Goal: Find specific page/section: Find specific page/section

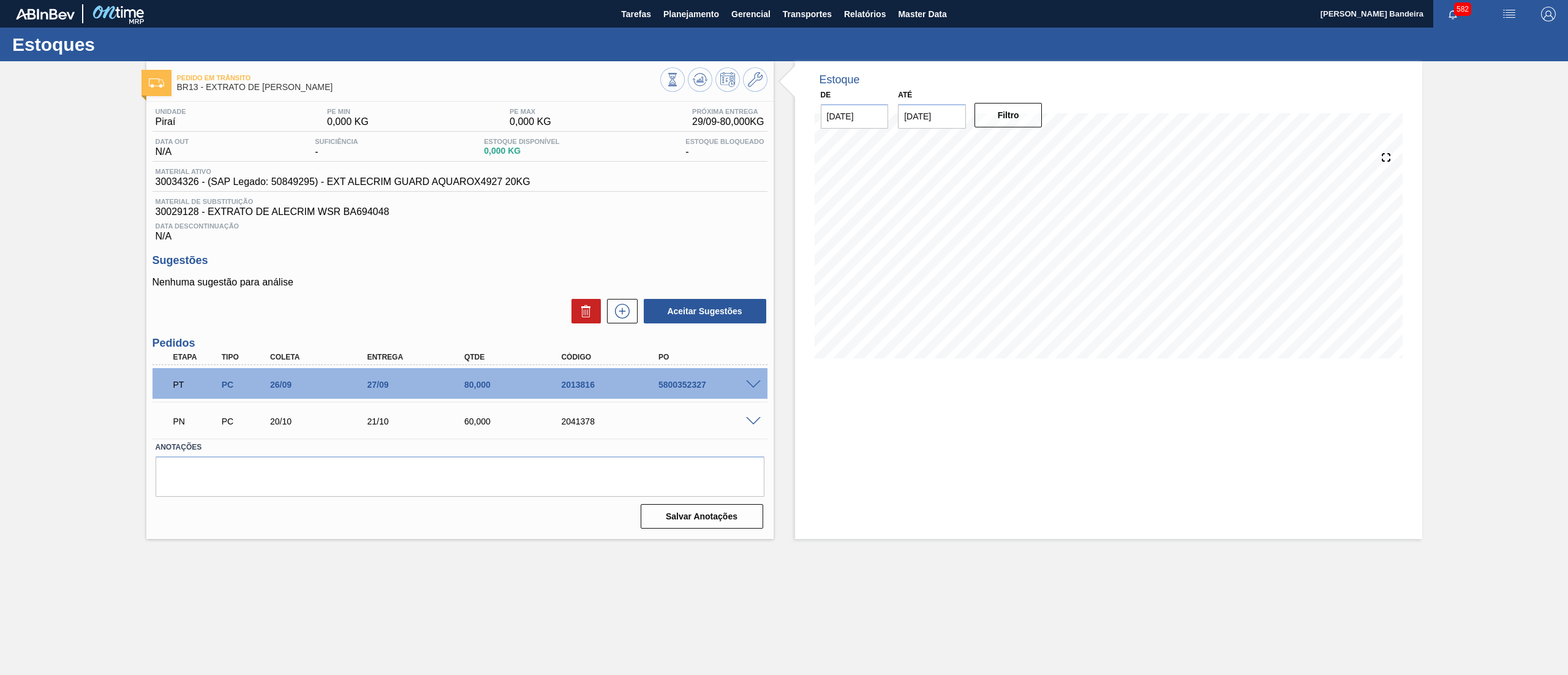
click at [747, 421] on span at bounding box center [753, 421] width 15 height 9
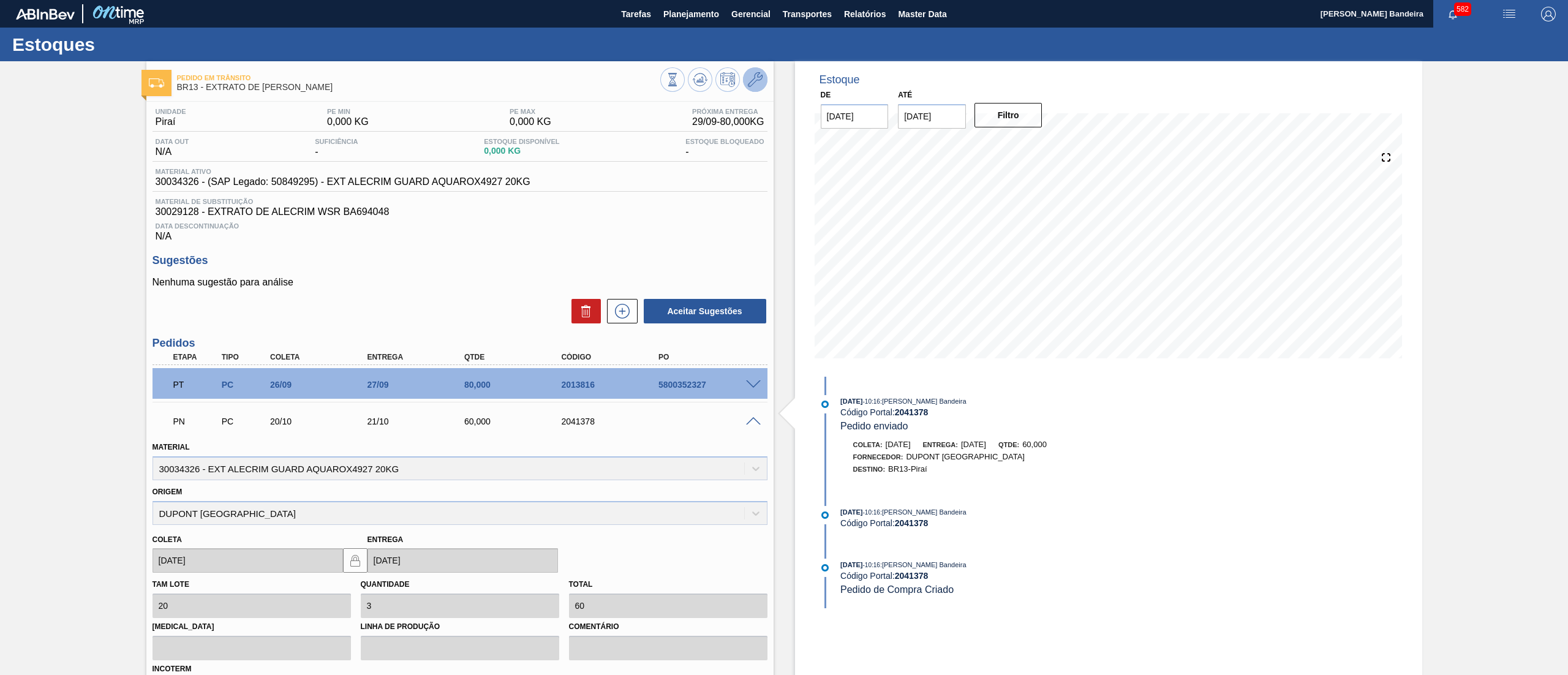
click at [761, 83] on icon at bounding box center [755, 80] width 15 height 15
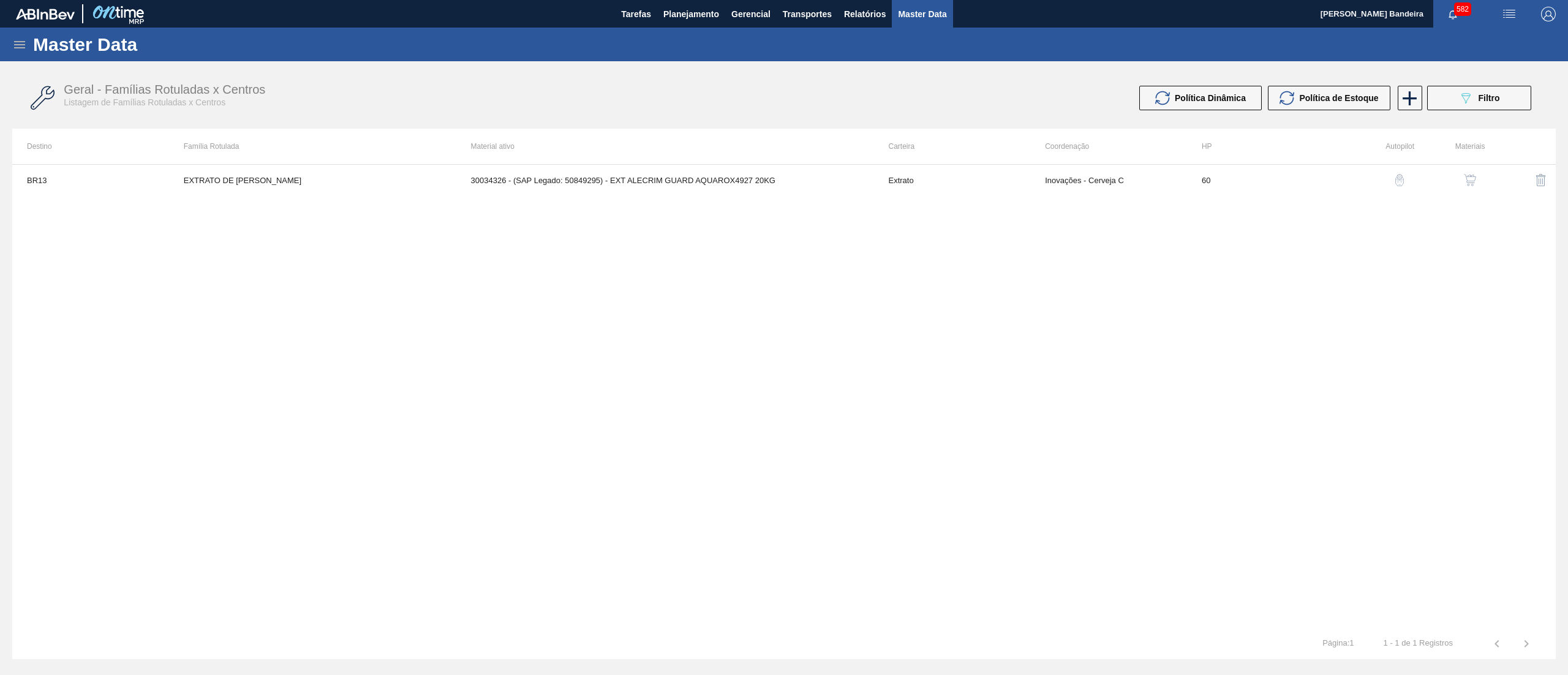
click at [1477, 171] on button "button" at bounding box center [1469, 180] width 29 height 29
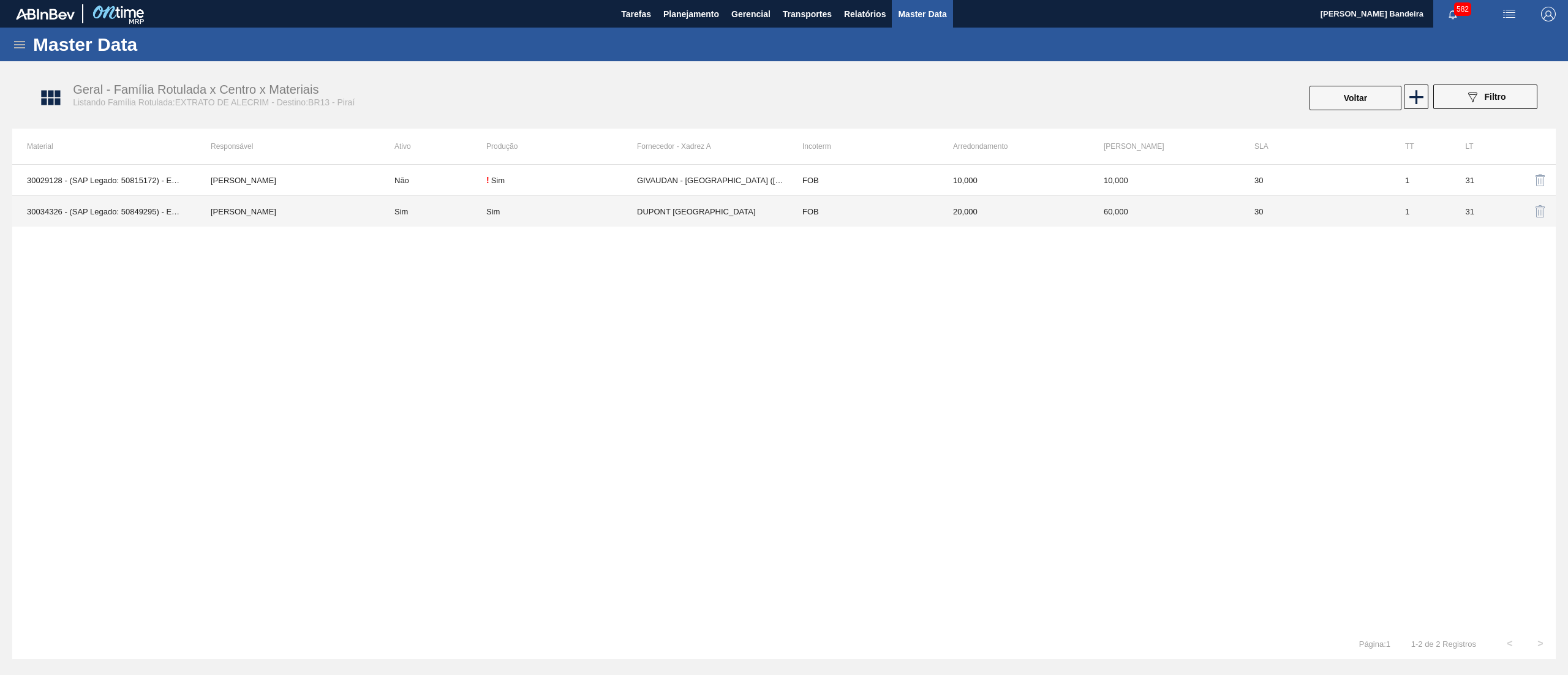
click at [714, 216] on td "DUPONT [GEOGRAPHIC_DATA]" at bounding box center [712, 211] width 151 height 32
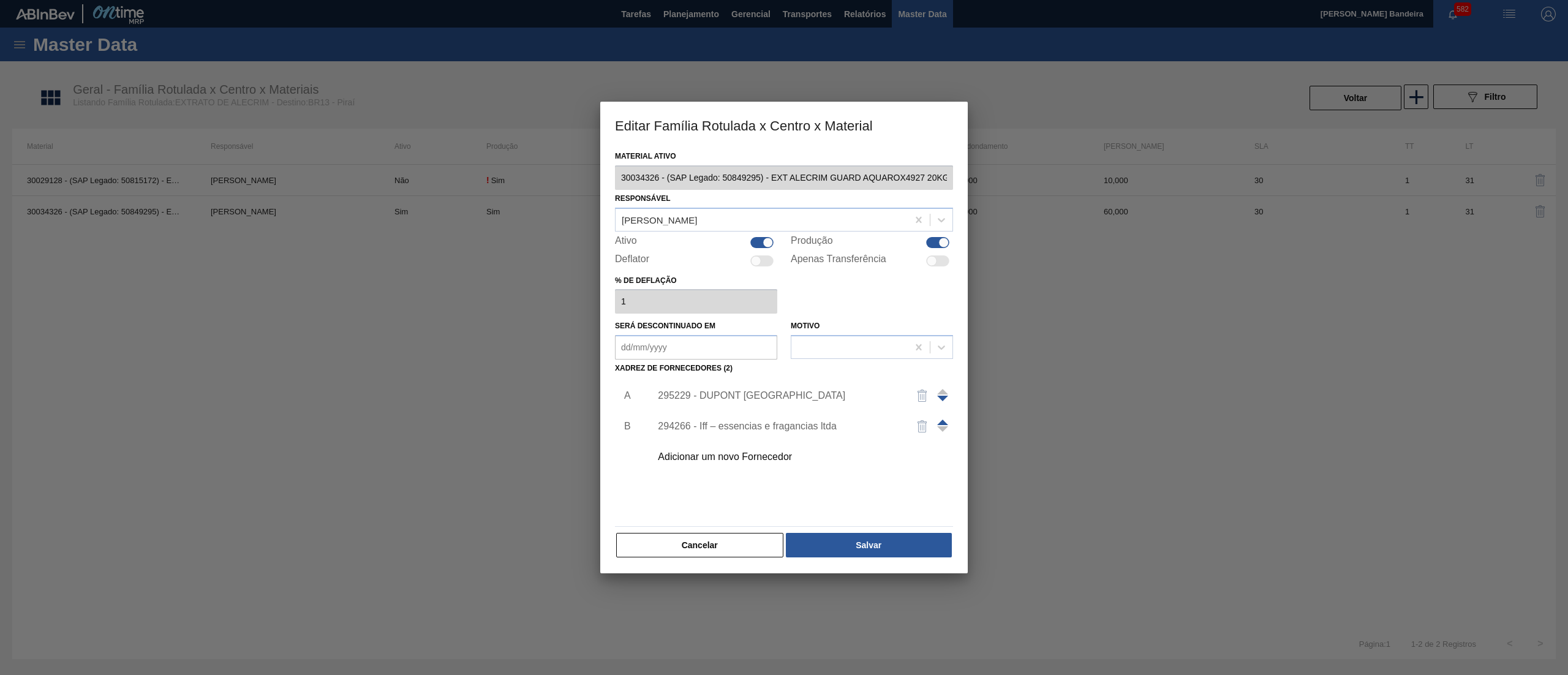
click at [707, 398] on div "295229 - DUPONT [GEOGRAPHIC_DATA]" at bounding box center [777, 395] width 240 height 11
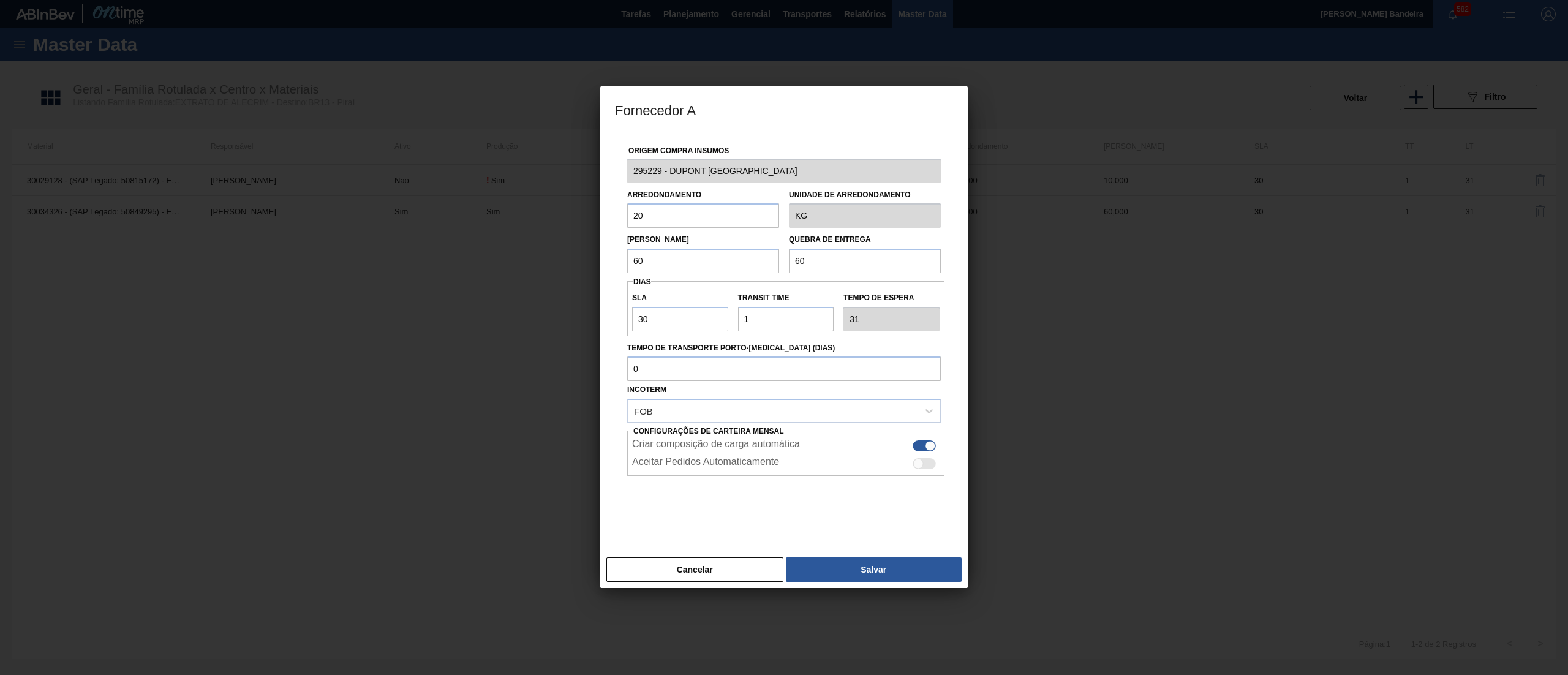
click at [589, 183] on div "Fornecedor A Origem Compra Insumos 295229 - DUPONT [GEOGRAPHIC_DATA] Arredondam…" at bounding box center [784, 337] width 1568 height 675
click at [685, 578] on button "Cancelar" at bounding box center [694, 569] width 177 height 24
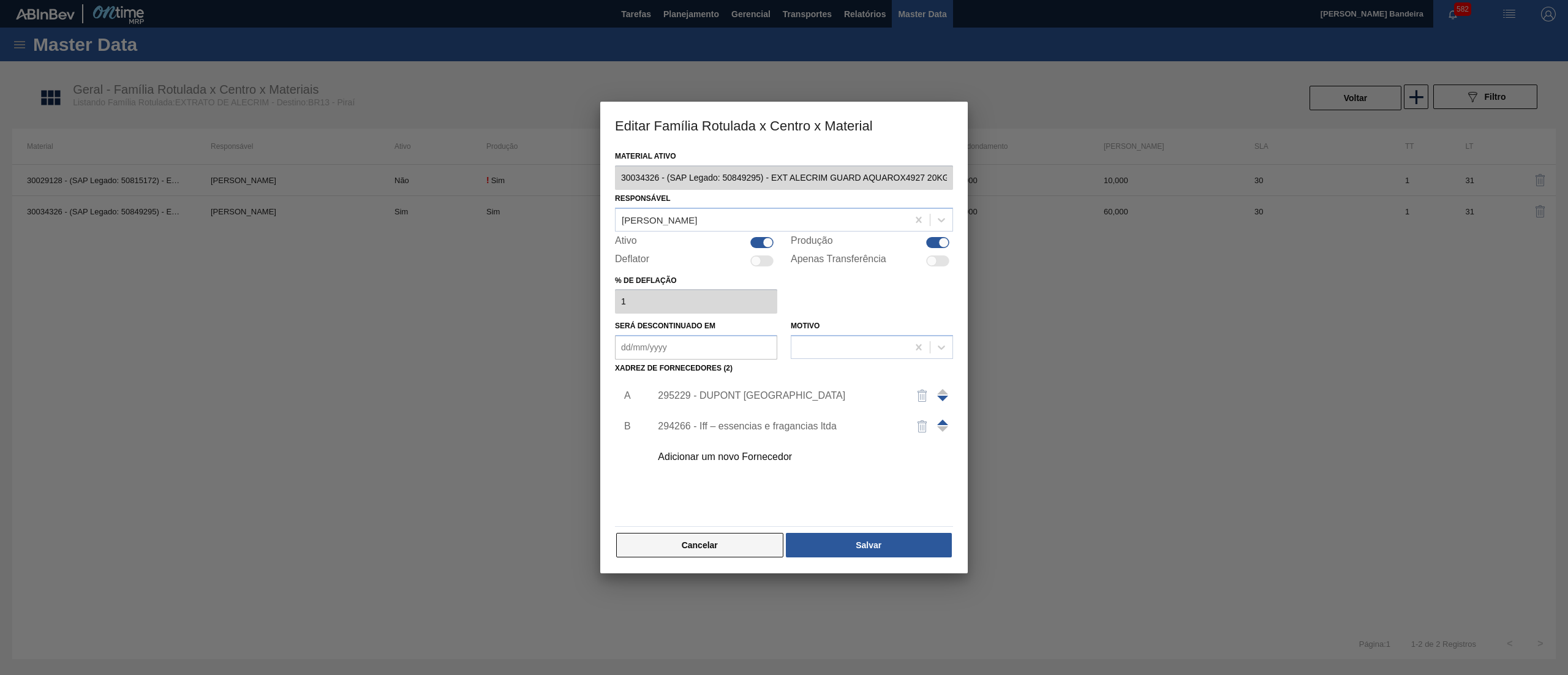
click at [718, 546] on button "Cancelar" at bounding box center [699, 544] width 167 height 24
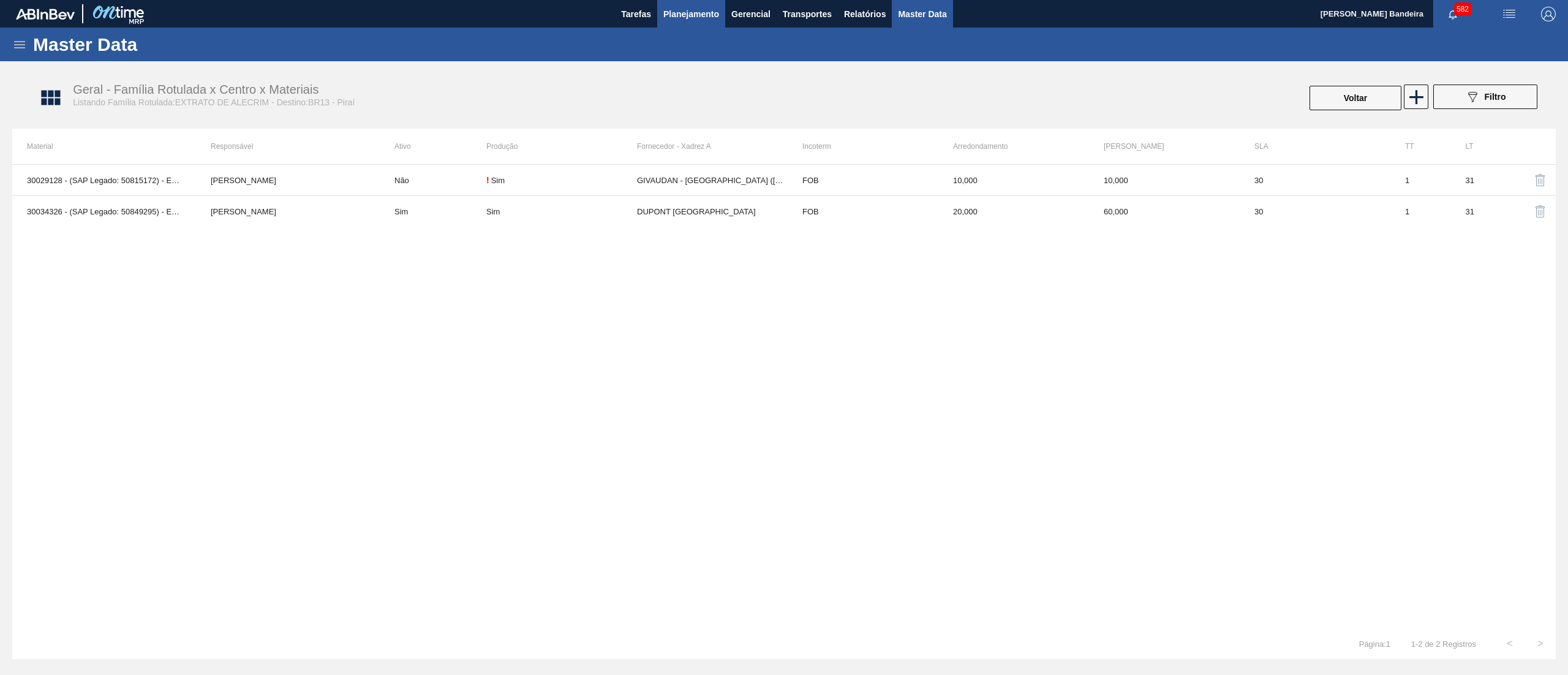
click at [711, 19] on span "Planejamento" at bounding box center [691, 14] width 56 height 15
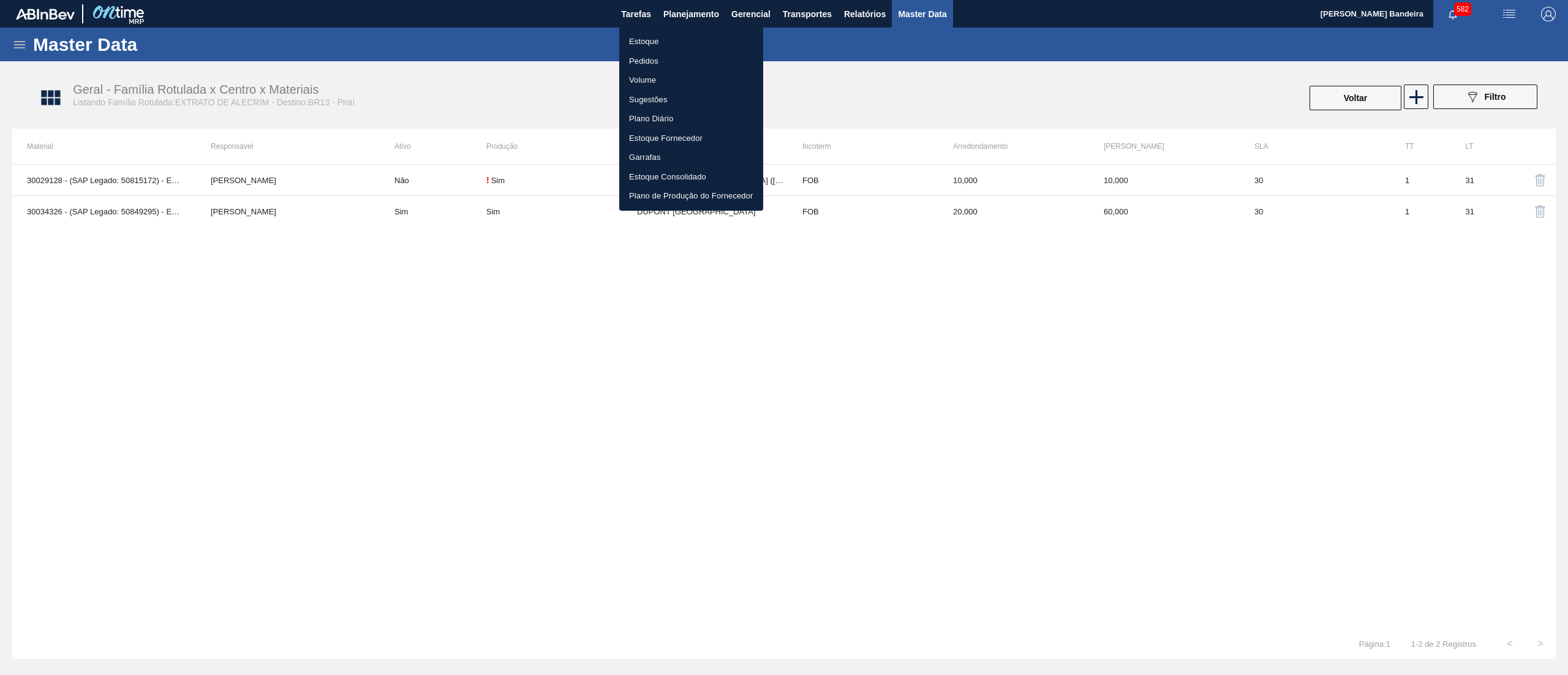
click at [677, 34] on li "Estoque" at bounding box center [691, 42] width 144 height 20
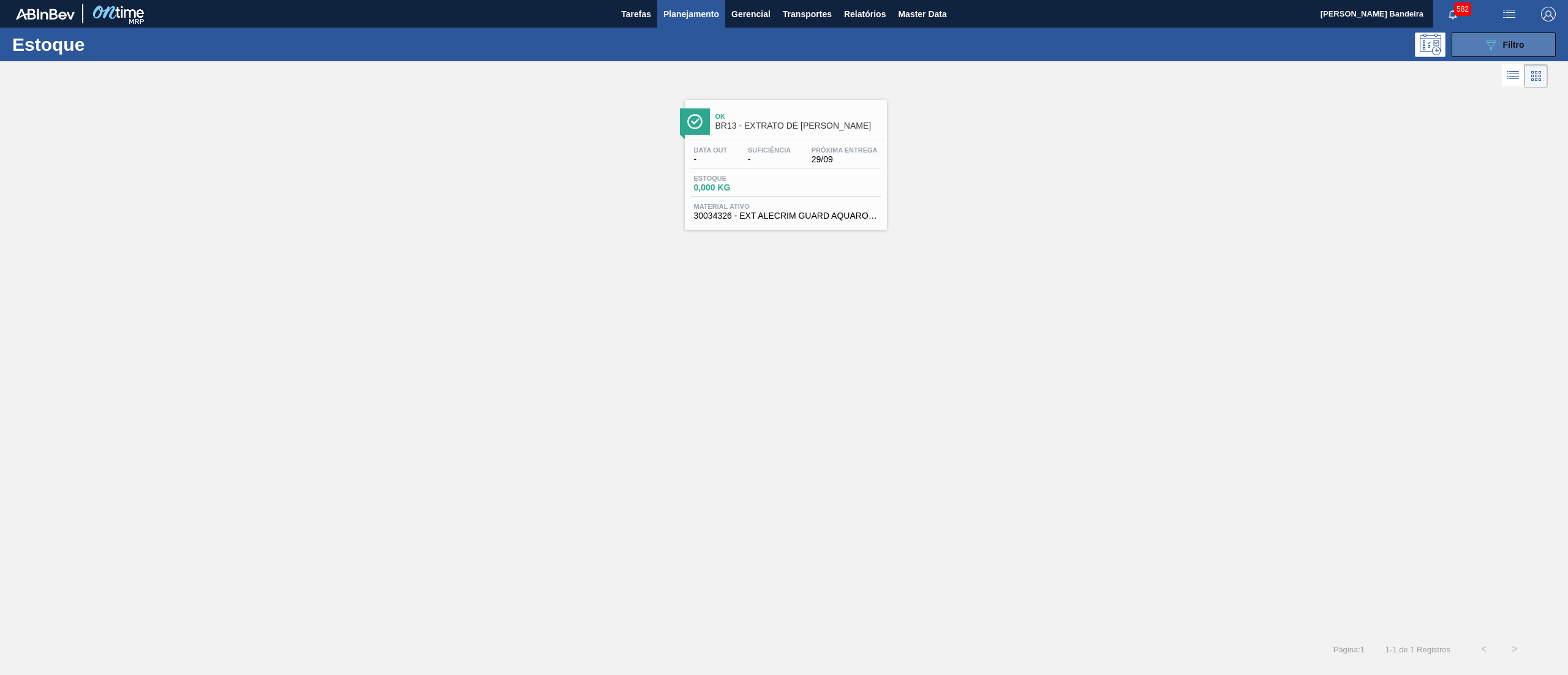
click at [1485, 39] on icon "089F7B8B-B2A5-4AFE-B5C0-19BA573D28AC" at bounding box center [1491, 45] width 15 height 15
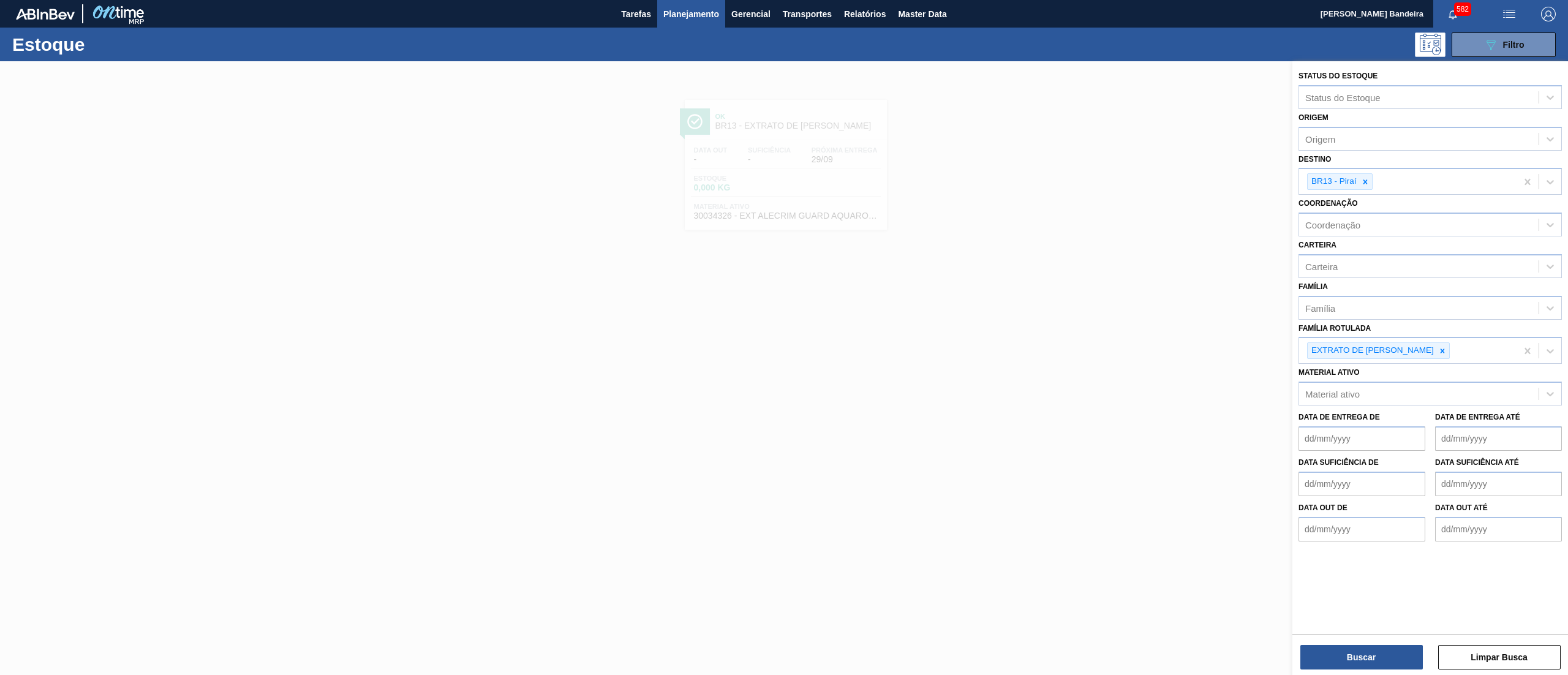
click at [1384, 333] on div "Família Rotulada EXTRATO DE [PERSON_NAME]" at bounding box center [1430, 342] width 263 height 45
click at [1407, 330] on div "Família Rotulada EXTRATO DE [PERSON_NAME]" at bounding box center [1430, 342] width 263 height 45
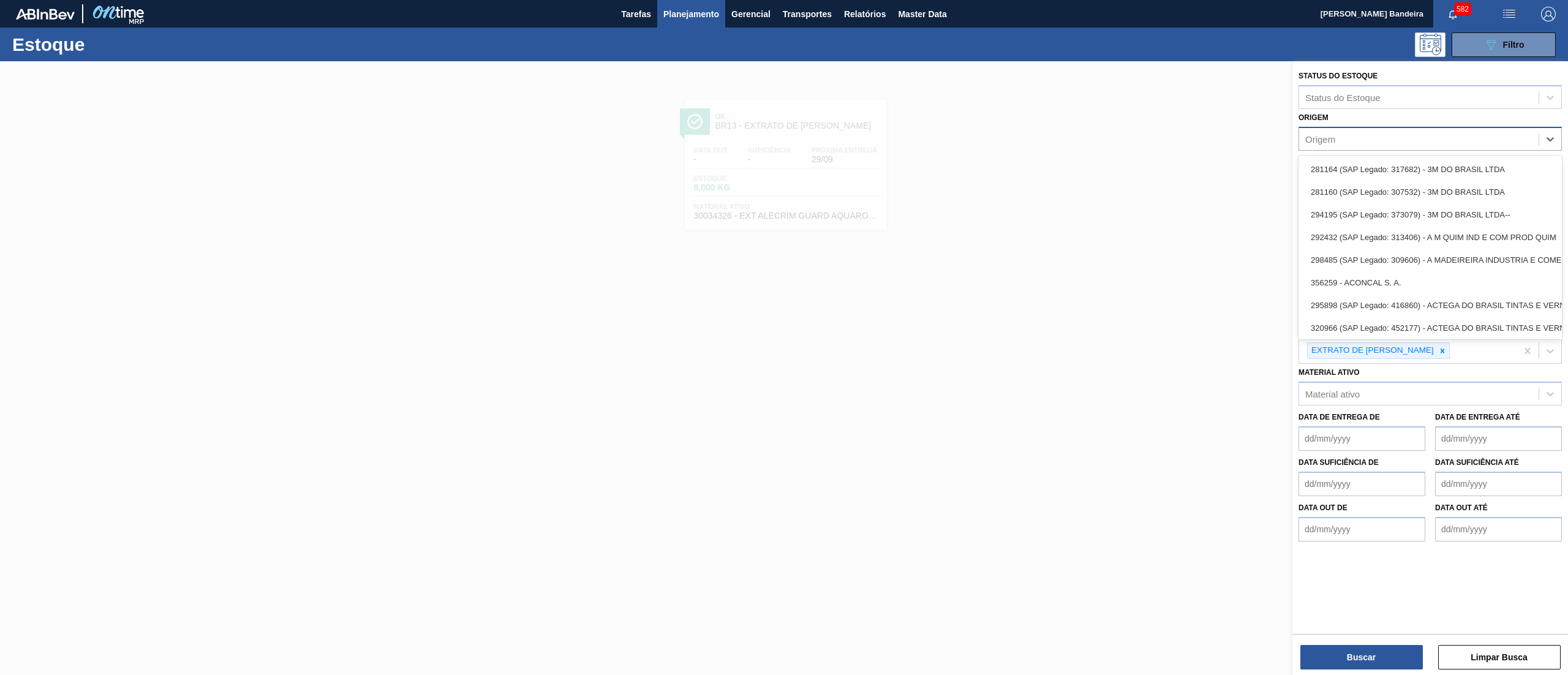
click at [1347, 149] on div "Origem" at bounding box center [1430, 138] width 263 height 24
paste input "295229"
type input "295229"
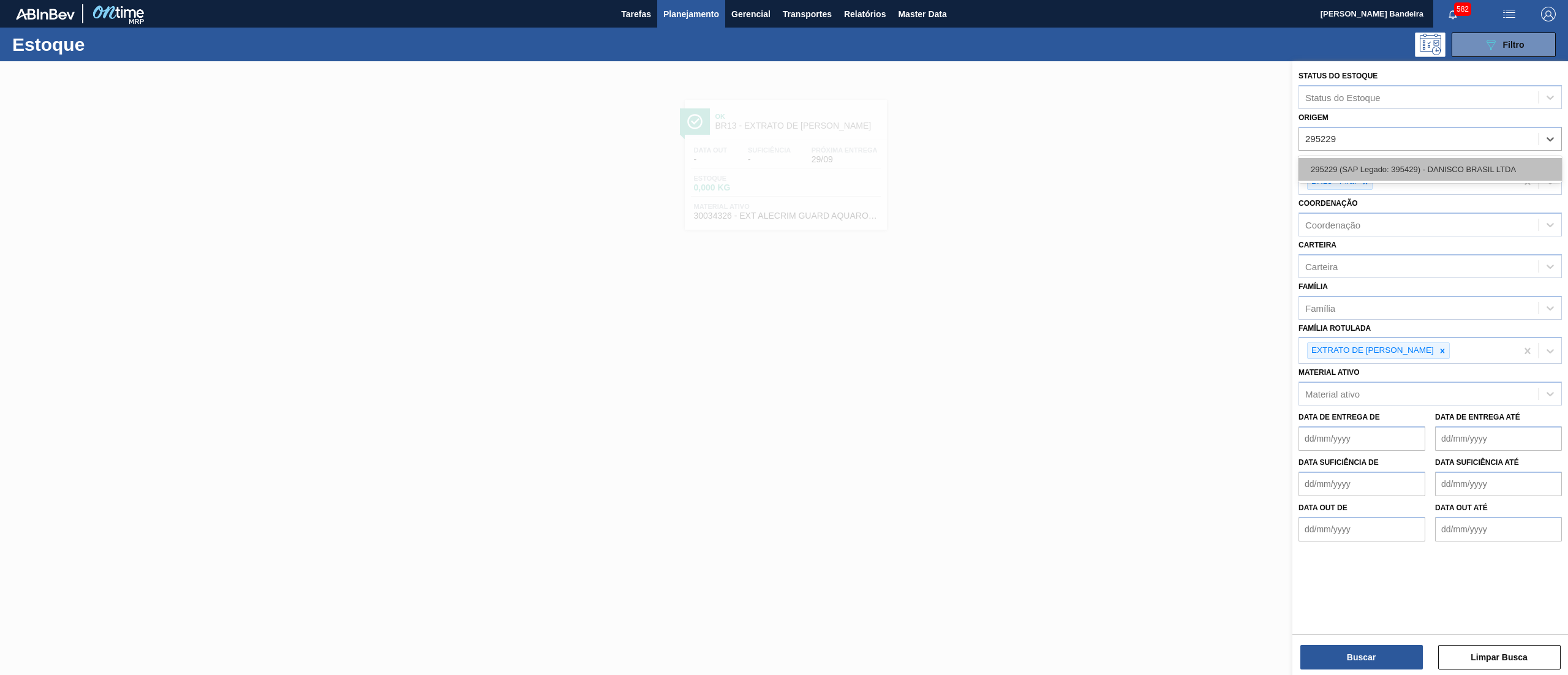
click at [1355, 166] on div "295229 (SAP Legado: 395429) - DANISCO BRASIL LTDA" at bounding box center [1430, 169] width 263 height 22
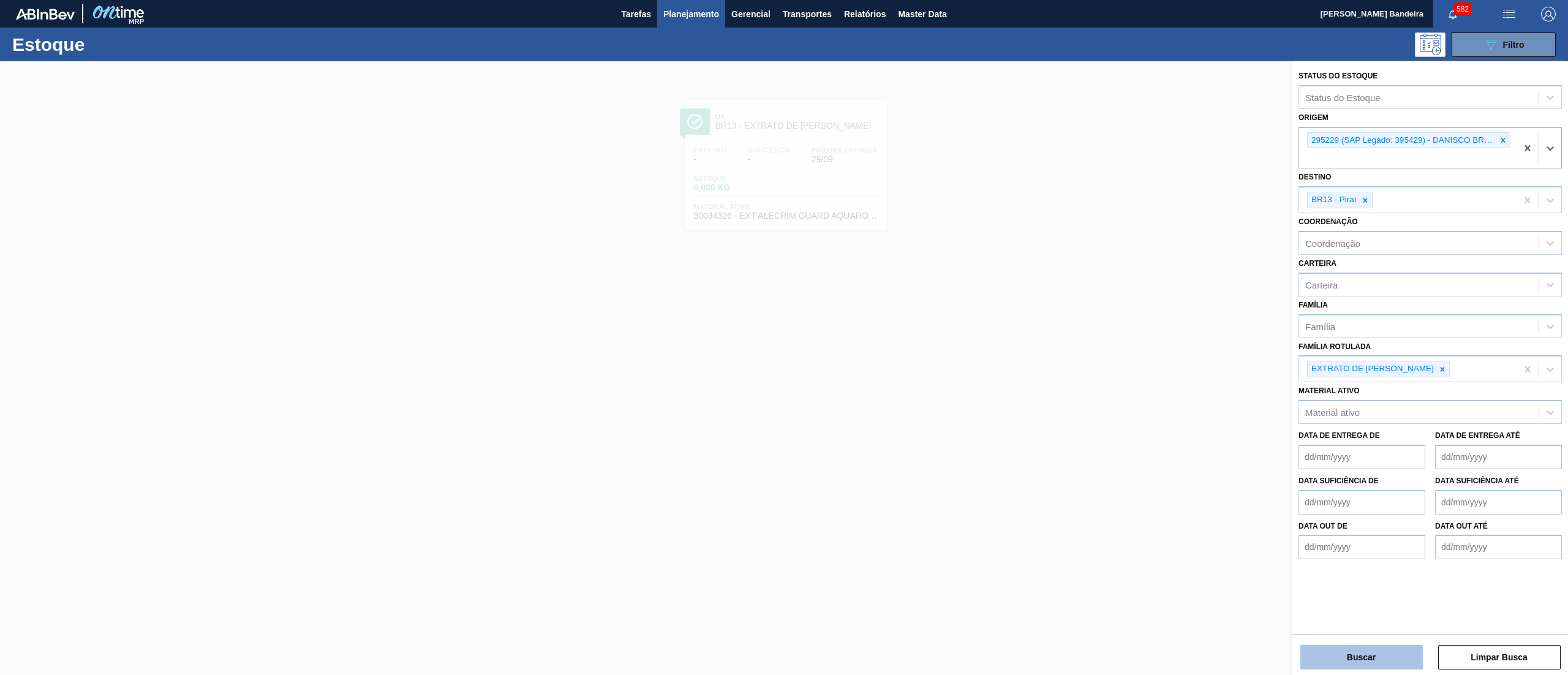
click at [1335, 650] on button "Buscar" at bounding box center [1361, 657] width 122 height 24
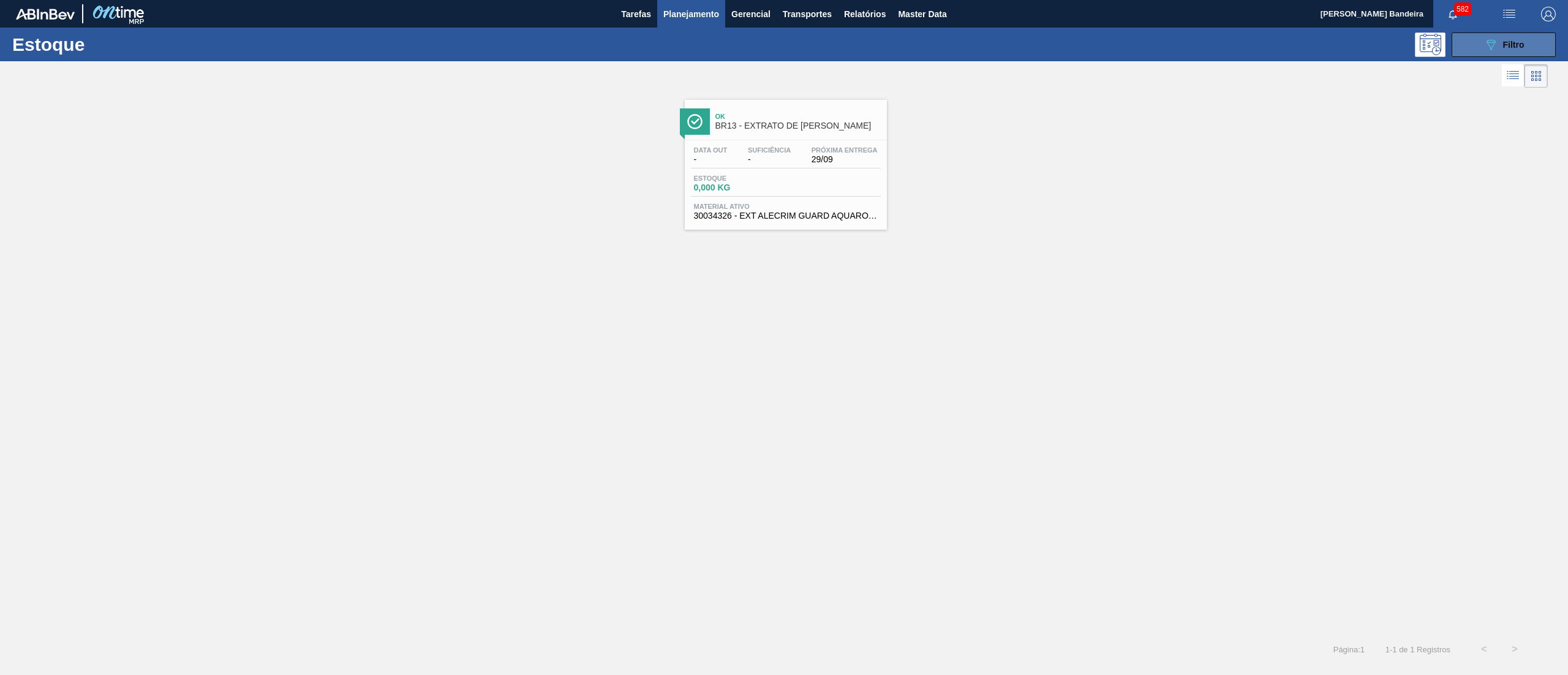
click at [1485, 38] on icon "089F7B8B-B2A5-4AFE-B5C0-19BA573D28AC" at bounding box center [1491, 45] width 15 height 15
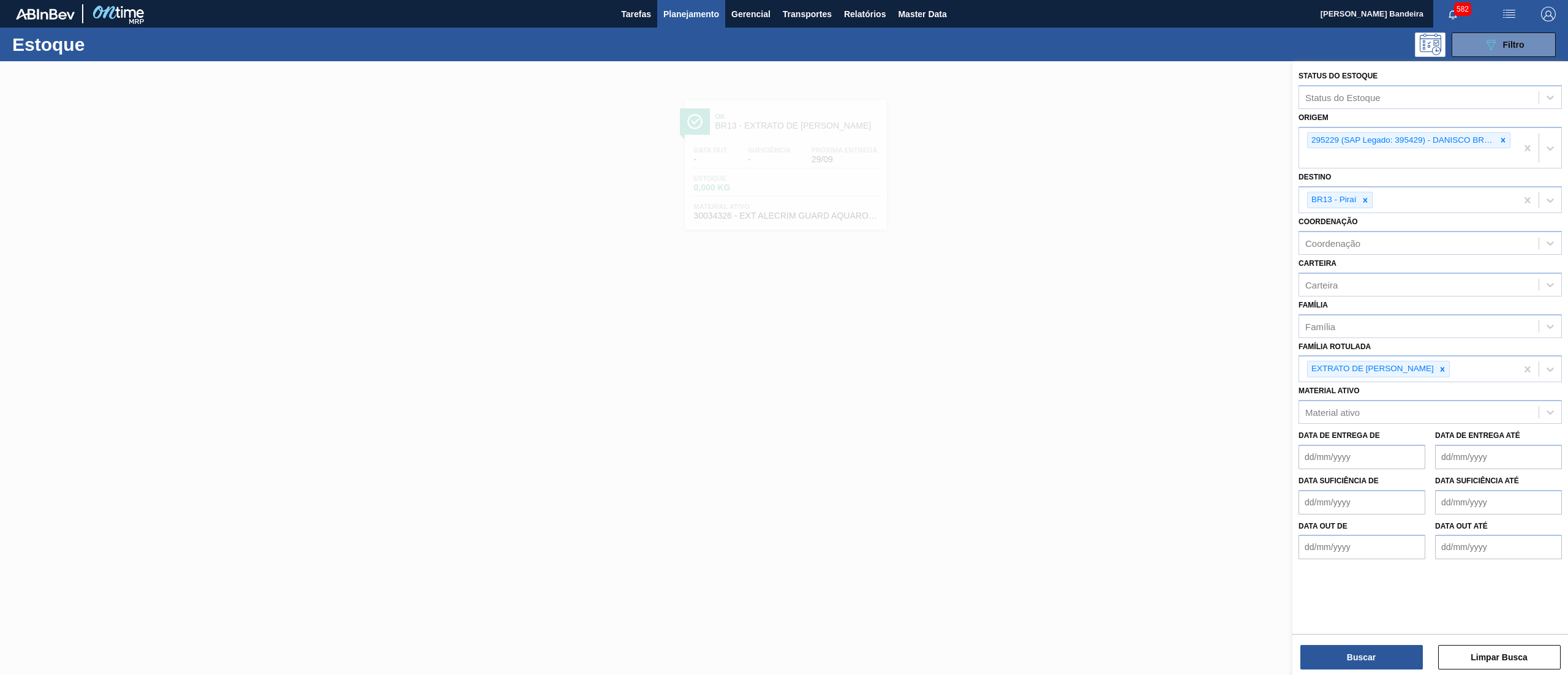
click at [689, 441] on div at bounding box center [784, 399] width 1568 height 675
